Goal: Task Accomplishment & Management: Use online tool/utility

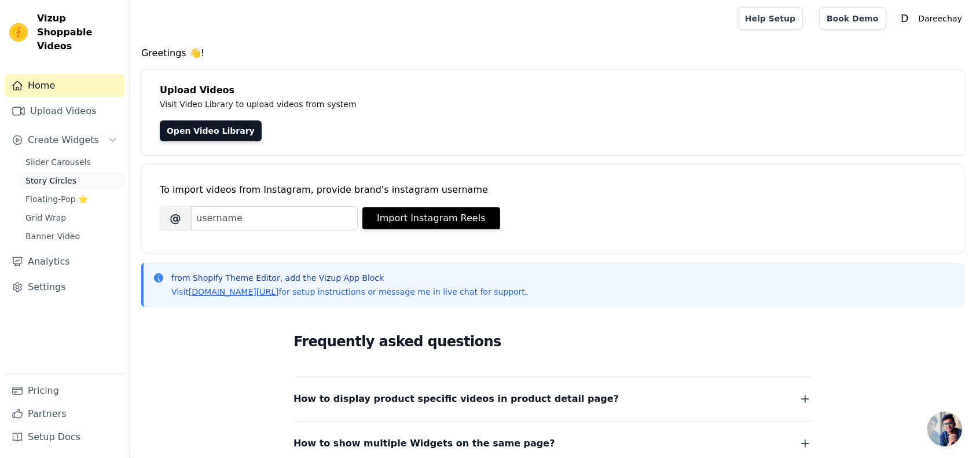
click at [46, 175] on span "Story Circles" at bounding box center [50, 181] width 51 height 12
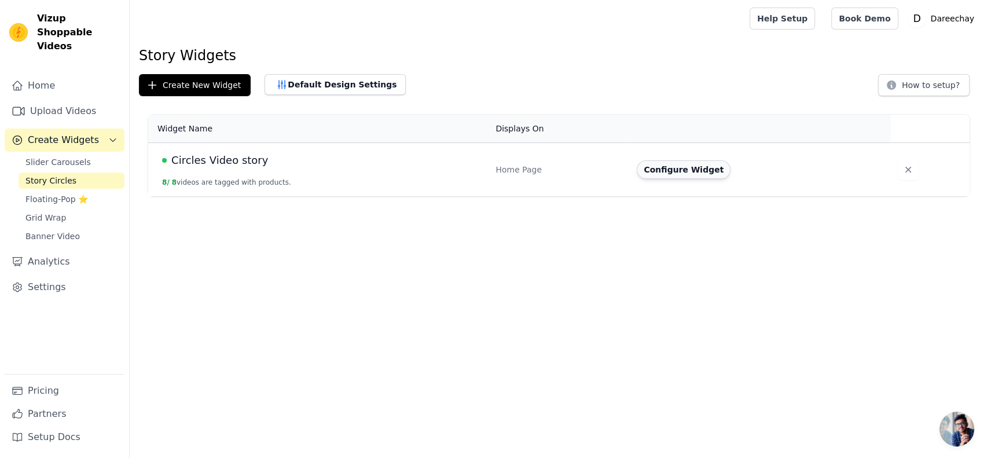
click at [661, 172] on button "Configure Widget" at bounding box center [684, 169] width 94 height 19
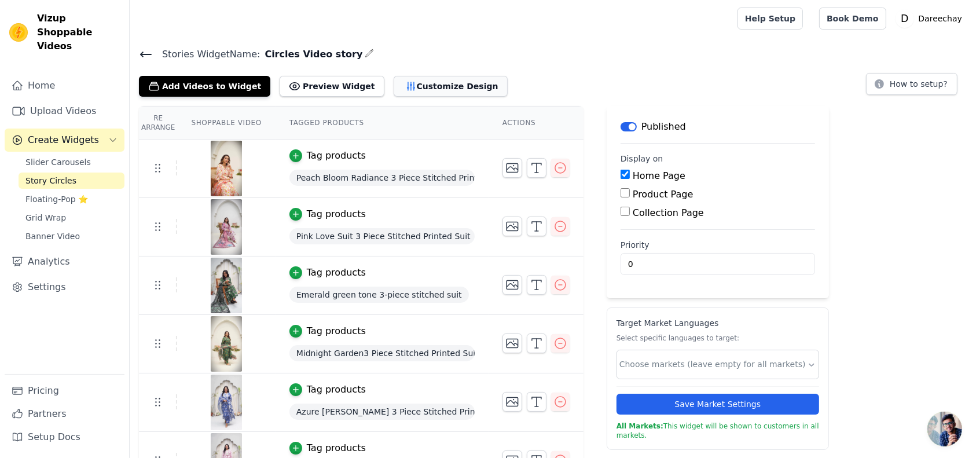
click at [410, 88] on button "Customize Design" at bounding box center [451, 86] width 114 height 21
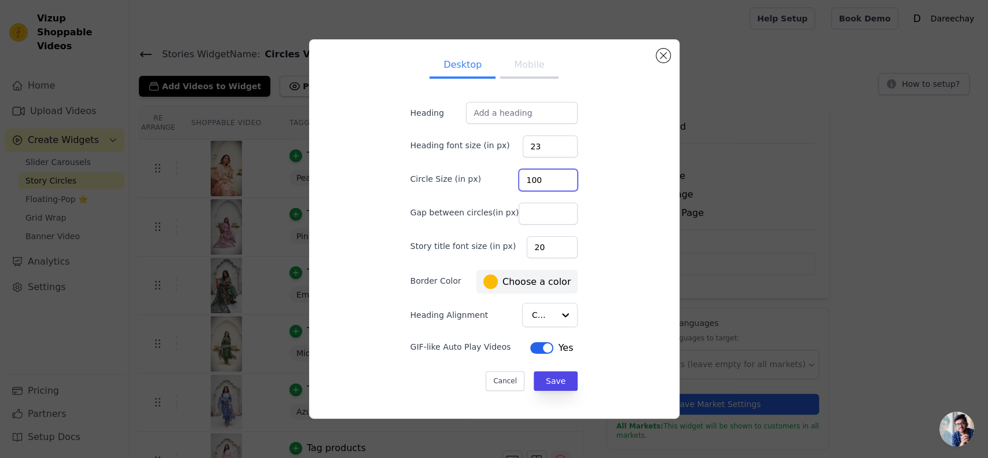
click at [554, 183] on input "100" at bounding box center [548, 180] width 59 height 22
click at [552, 183] on input "100" at bounding box center [548, 180] width 59 height 22
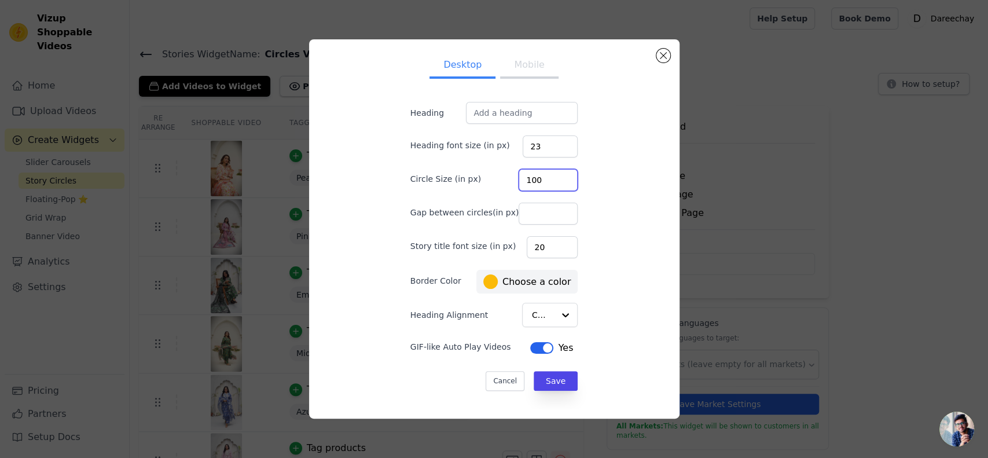
click at [552, 183] on input "100" at bounding box center [548, 180] width 59 height 22
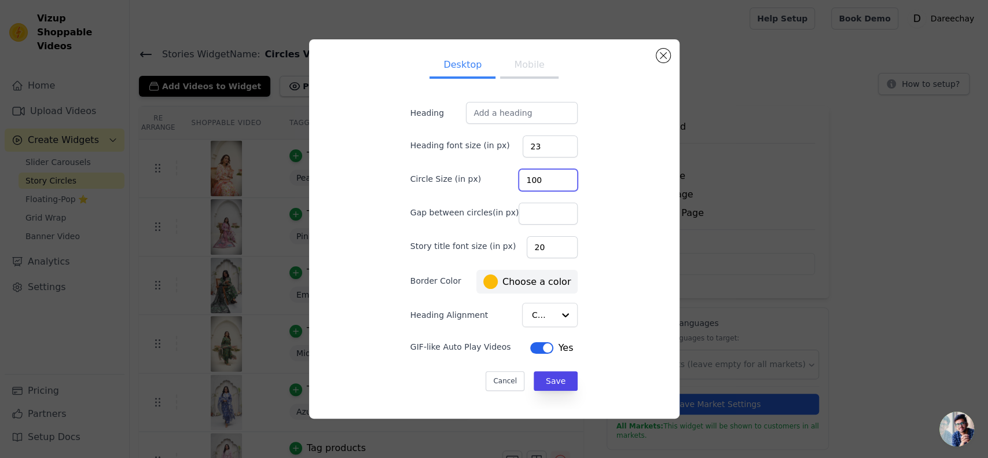
click at [552, 183] on input "100" at bounding box center [548, 180] width 59 height 22
type input "90"
click at [534, 385] on button "Save" at bounding box center [556, 381] width 44 height 20
